Goal: Task Accomplishment & Management: Use online tool/utility

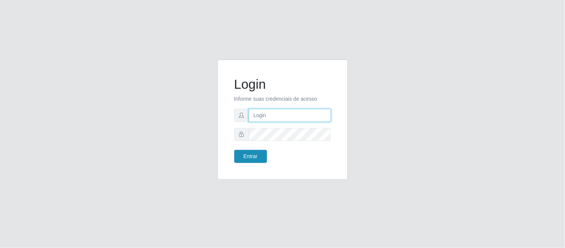
type input "deyvid@carnesecortes"
click at [245, 162] on button "Entrar" at bounding box center [250, 156] width 33 height 13
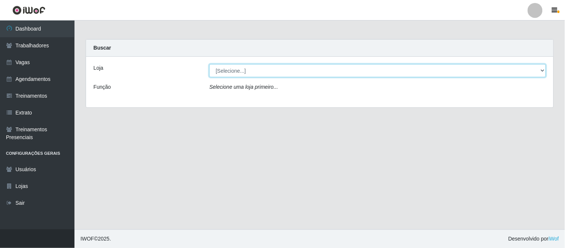
click at [258, 73] on select "[Selecione...] Carnes & Cortes" at bounding box center [377, 70] width 337 height 13
select select "433"
click at [209, 64] on select "[Selecione...] Carnes & Cortes" at bounding box center [377, 70] width 337 height 13
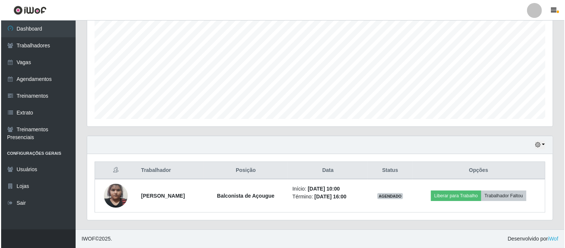
scroll to position [147, 0]
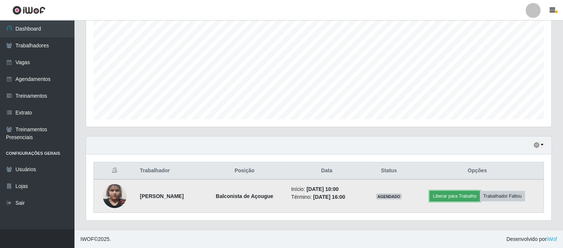
click at [464, 198] on button "Liberar para Trabalho" at bounding box center [455, 196] width 50 height 10
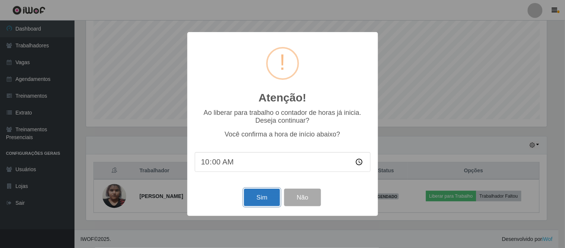
click at [271, 203] on button "Sim" at bounding box center [262, 198] width 36 height 18
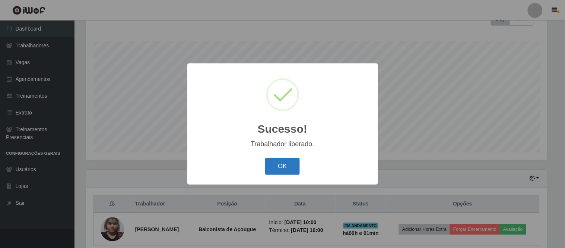
click at [274, 165] on button "OK" at bounding box center [282, 167] width 35 height 18
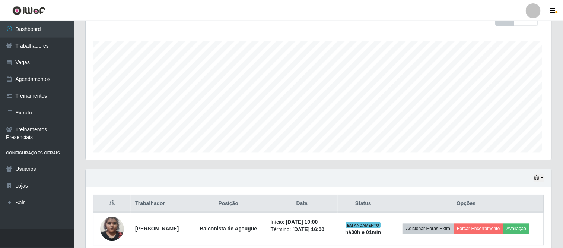
scroll to position [154, 466]
